Goal: Check status: Check status

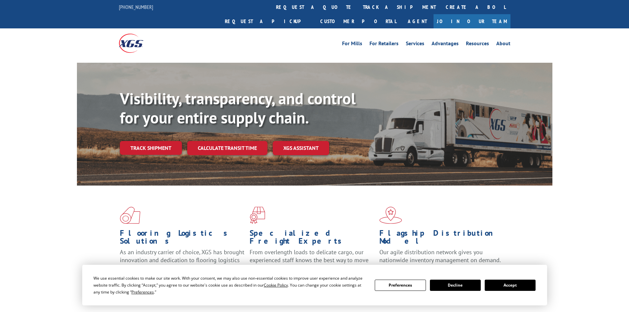
click at [166, 141] on link "Track shipment" at bounding box center [151, 148] width 62 height 14
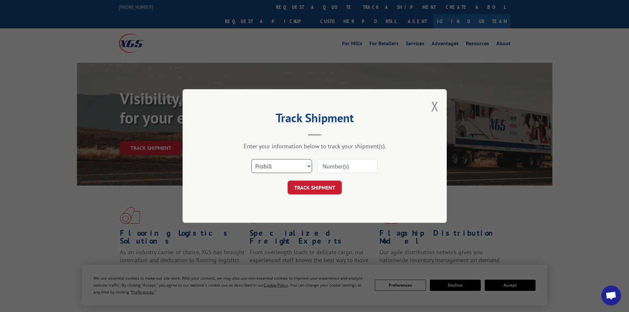
click at [296, 165] on select "Select category... Probill BOL PO" at bounding box center [281, 166] width 61 height 14
select select "bol"
click at [251, 159] on select "Select category... Probill BOL PO" at bounding box center [281, 166] width 61 height 14
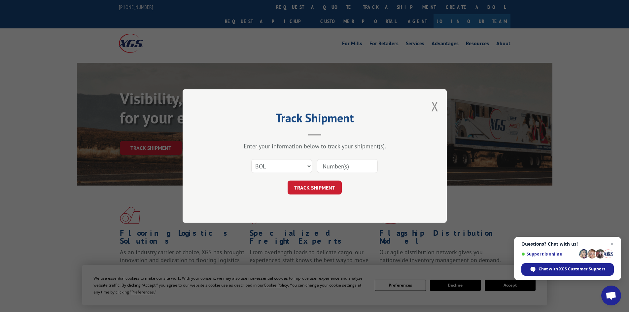
paste input "5470585"
type input "5470585"
click at [325, 190] on button "TRACK SHIPMENT" at bounding box center [315, 188] width 54 height 14
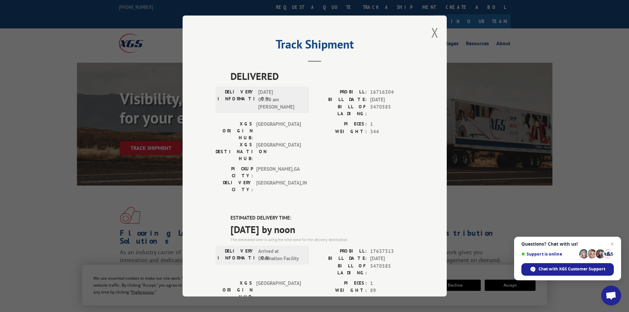
drag, startPoint x: 431, startPoint y: 32, endPoint x: 428, endPoint y: 32, distance: 3.7
click at [431, 32] on button "Close modal" at bounding box center [434, 32] width 7 height 17
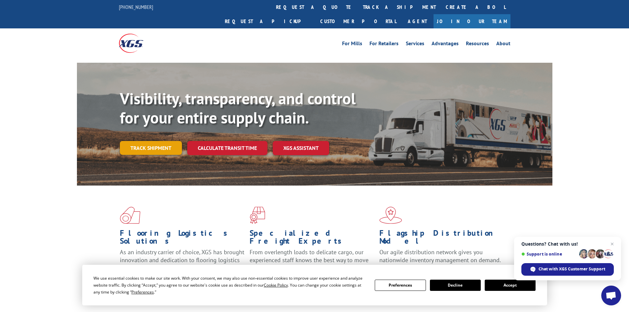
click at [156, 141] on link "Track shipment" at bounding box center [151, 148] width 62 height 14
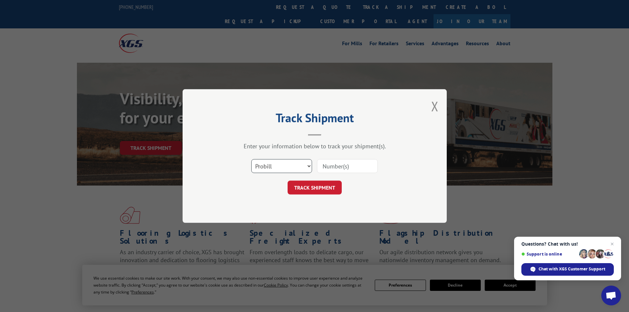
click at [276, 166] on select "Select category... Probill BOL PO" at bounding box center [281, 166] width 61 height 14
select select "bol"
click at [251, 159] on select "Select category... Probill BOL PO" at bounding box center [281, 166] width 61 height 14
paste input "5519728"
type input "5519728"
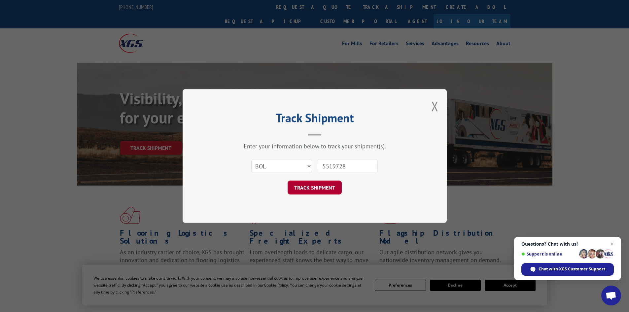
click at [324, 189] on button "TRACK SHIPMENT" at bounding box center [315, 188] width 54 height 14
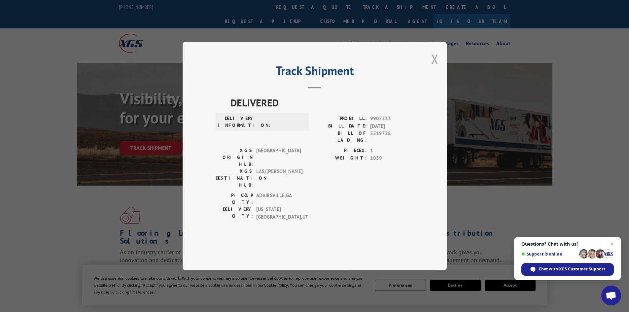
click at [437, 68] on button "Close modal" at bounding box center [434, 58] width 7 height 17
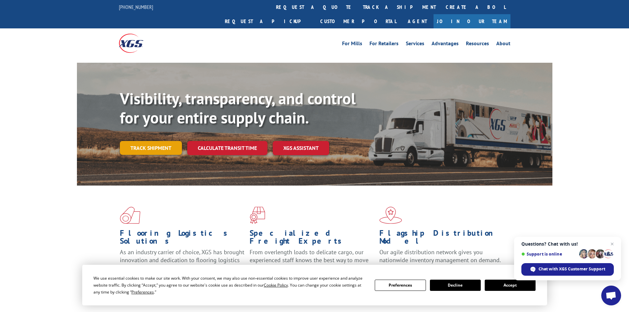
click at [163, 141] on link "Track shipment" at bounding box center [151, 148] width 62 height 14
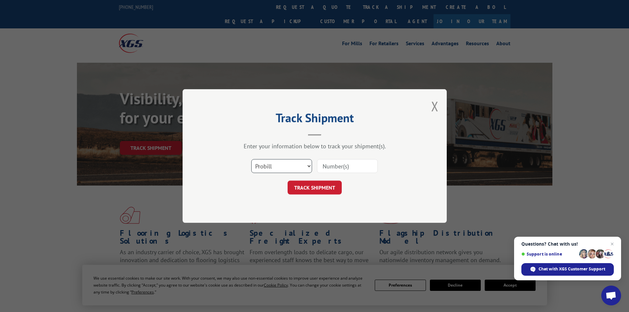
click at [291, 167] on select "Select category... Probill BOL PO" at bounding box center [281, 166] width 61 height 14
select select "bol"
click at [251, 159] on select "Select category... Probill BOL PO" at bounding box center [281, 166] width 61 height 14
paste input "7047243"
type input "7047243"
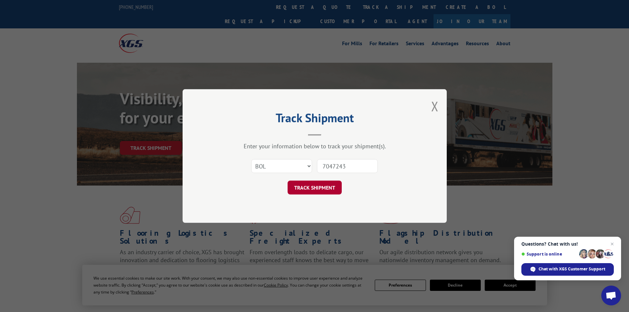
click at [330, 186] on button "TRACK SHIPMENT" at bounding box center [315, 188] width 54 height 14
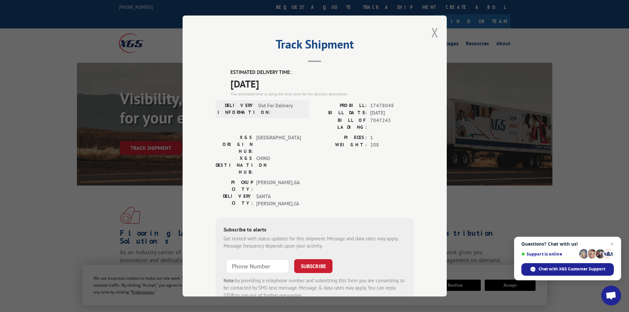
click at [431, 32] on button "Close modal" at bounding box center [434, 32] width 7 height 17
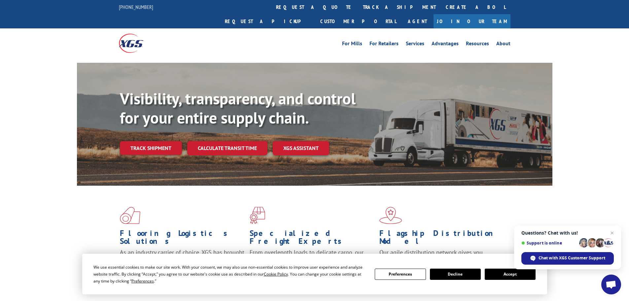
click at [162, 141] on link "Track shipment" at bounding box center [151, 148] width 62 height 14
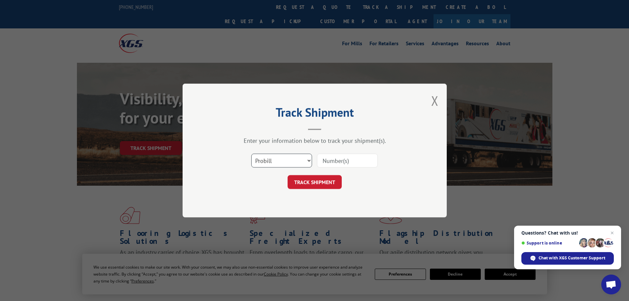
click at [281, 161] on select "Select category... Probill BOL PO" at bounding box center [281, 161] width 61 height 14
select select "bol"
click at [251, 154] on select "Select category... Probill BOL PO" at bounding box center [281, 161] width 61 height 14
paste input "5530733"
type input "5530733"
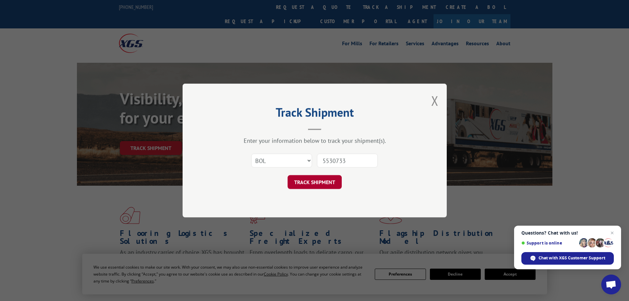
click at [331, 180] on button "TRACK SHIPMENT" at bounding box center [315, 182] width 54 height 14
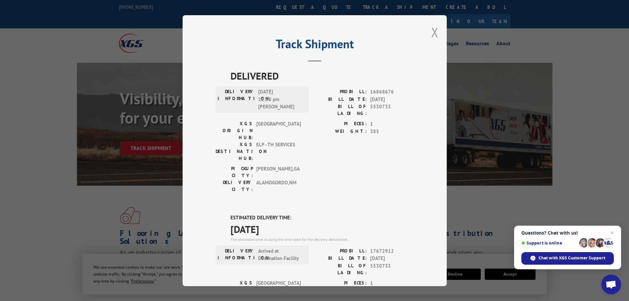
click at [431, 36] on button "Close modal" at bounding box center [434, 31] width 7 height 17
